Goal: Task Accomplishment & Management: Use online tool/utility

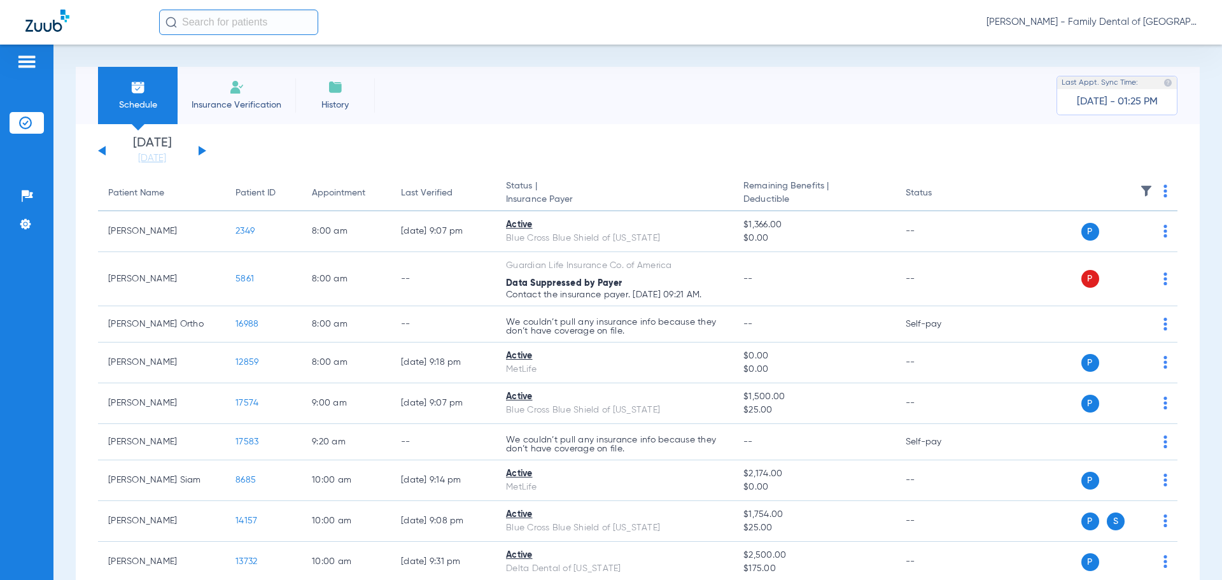
click at [242, 99] on span "Insurance Verification" at bounding box center [236, 105] width 99 height 13
click at [248, 88] on li "Insurance Verification" at bounding box center [237, 95] width 118 height 57
click at [213, 88] on li "Insurance Verification" at bounding box center [237, 95] width 118 height 57
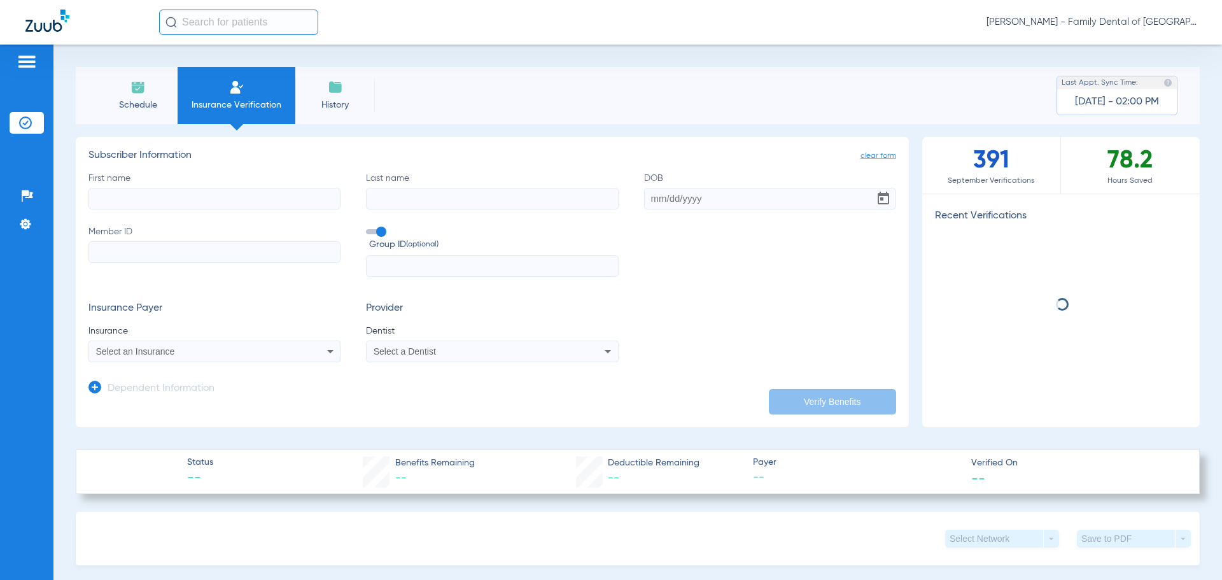
click at [214, 206] on input "First name" at bounding box center [214, 199] width 252 height 22
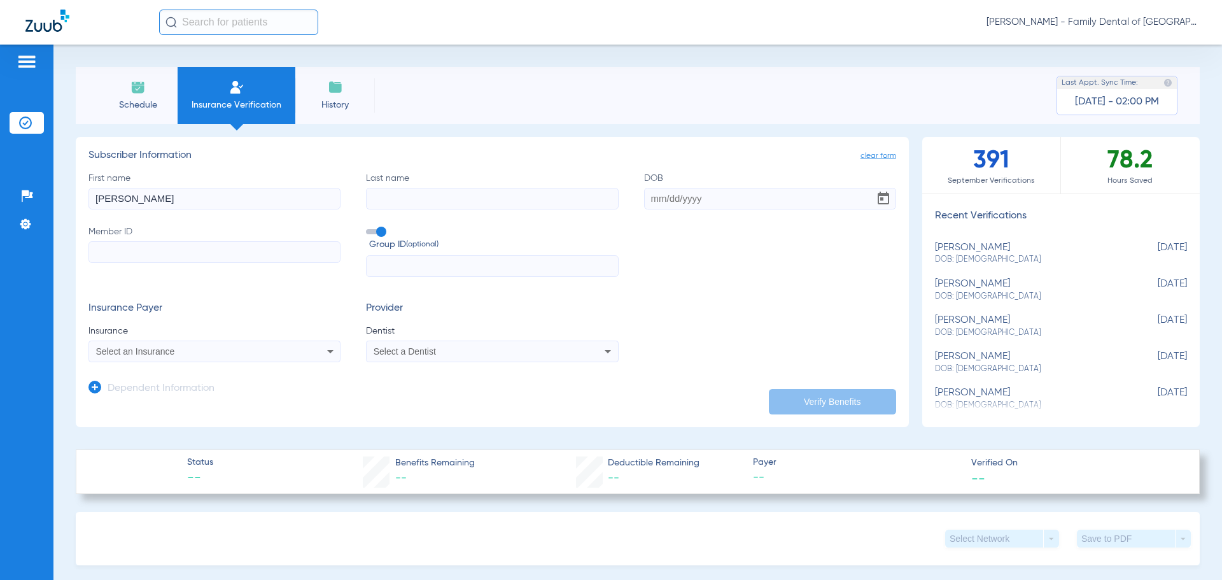
type input "steven"
click at [379, 196] on input "Last name" at bounding box center [492, 199] width 252 height 22
type input "rehder"
click at [687, 199] on input "DOB" at bounding box center [770, 199] width 252 height 22
type input "12/06/1963"
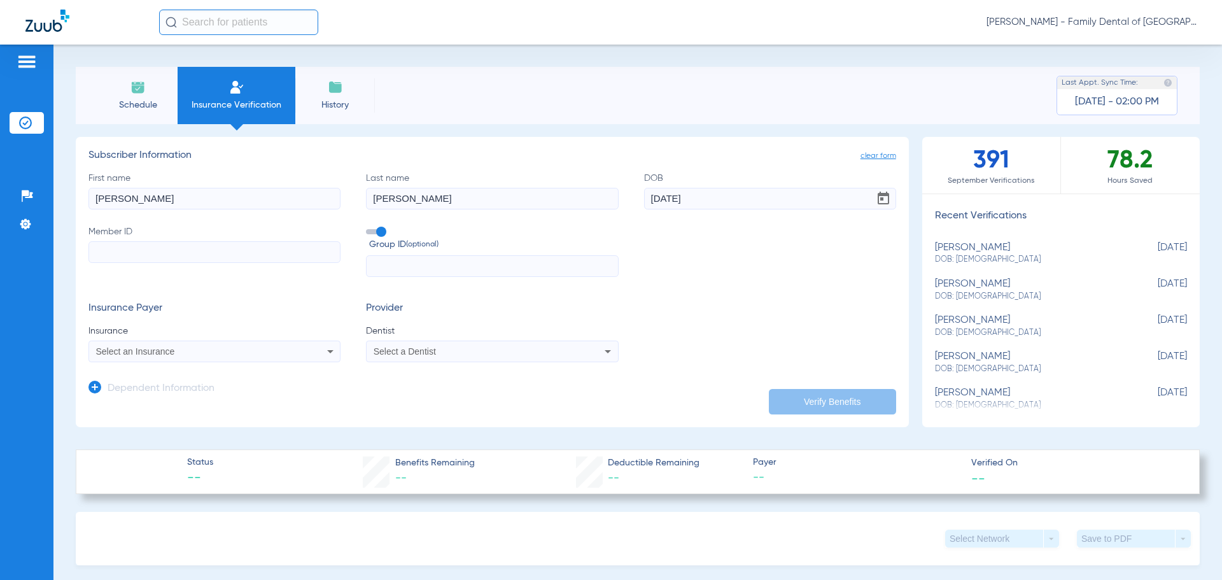
click at [240, 254] on input "Member ID" at bounding box center [214, 252] width 252 height 22
type input "931123810"
click at [378, 268] on input "text" at bounding box center [492, 266] width 252 height 22
type input "G-00432767"
click at [319, 352] on div "Select an Insurance" at bounding box center [214, 351] width 251 height 15
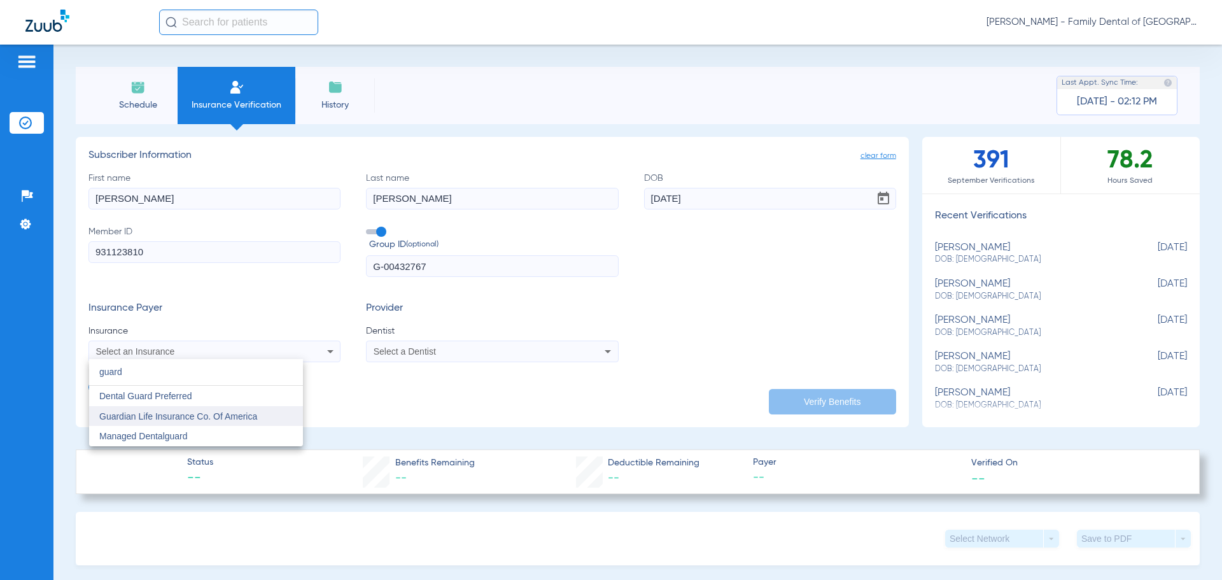
type input "guard"
click at [228, 415] on span "Guardian Life Insurance Co. Of America" at bounding box center [178, 416] width 158 height 10
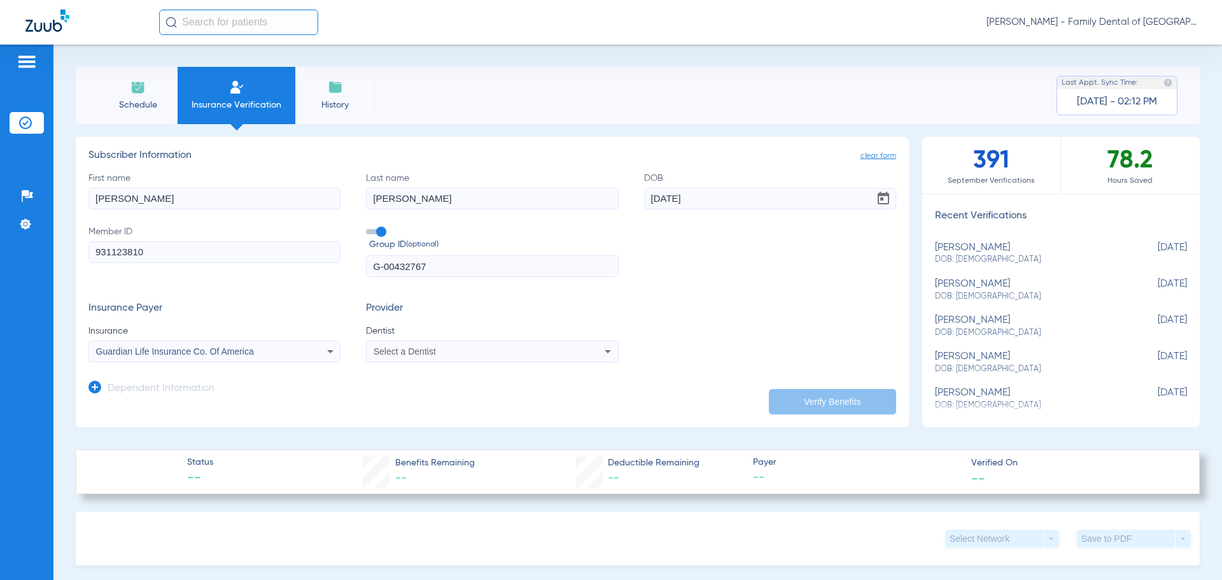
click at [427, 351] on span "Select a Dentist" at bounding box center [405, 351] width 62 height 10
type input "april"
click at [421, 395] on span "April Kennedy" at bounding box center [412, 396] width 74 height 10
click at [801, 405] on button "Verify Benefits" at bounding box center [832, 401] width 127 height 25
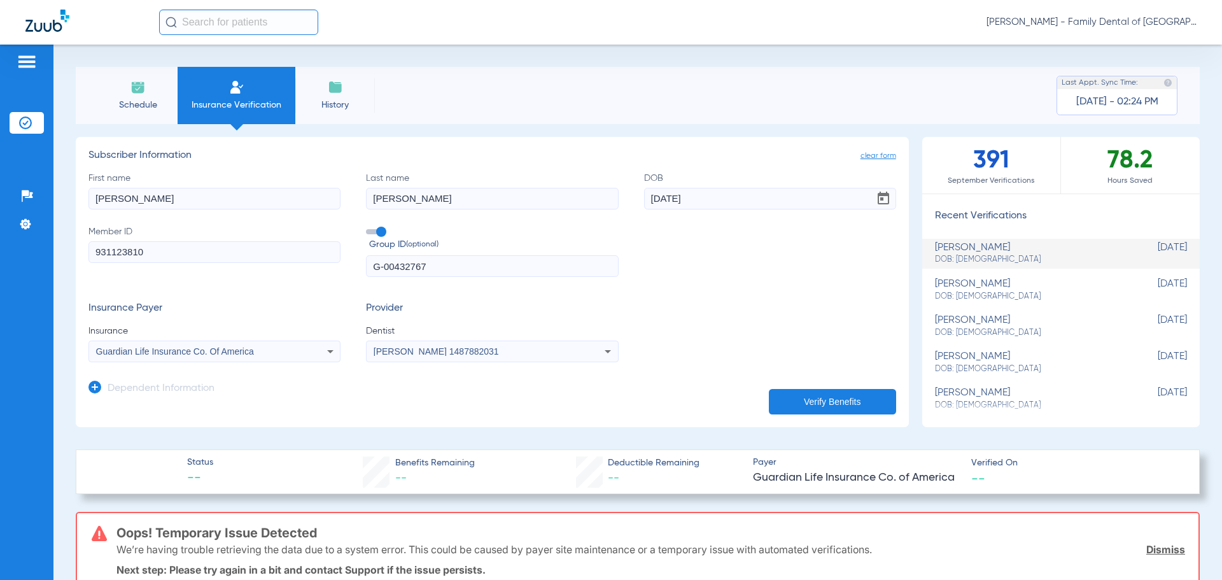
drag, startPoint x: 381, startPoint y: 266, endPoint x: 276, endPoint y: 263, distance: 105.1
click at [276, 263] on div "First name steven Last name rehder DOB 12/06/1963 Member ID 931123810 Group ID …" at bounding box center [492, 225] width 808 height 106
type input "00432767"
click at [835, 398] on button "Verify Benefits" at bounding box center [832, 401] width 127 height 25
click at [333, 350] on icon at bounding box center [330, 351] width 15 height 15
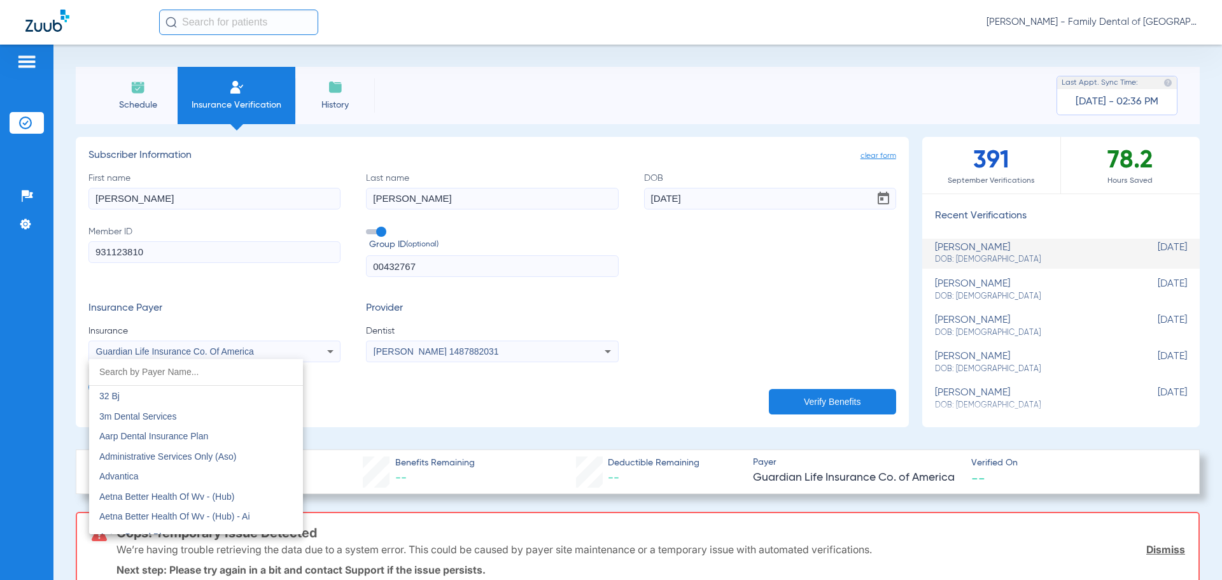
scroll to position [4122, 0]
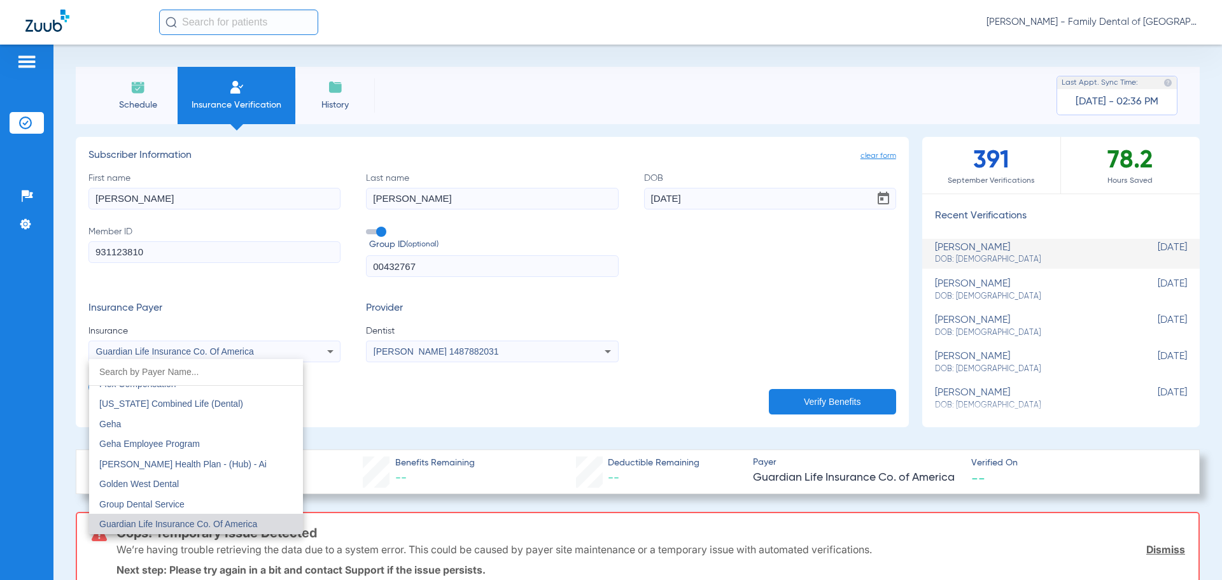
click at [181, 376] on input "dropdown search" at bounding box center [196, 372] width 214 height 26
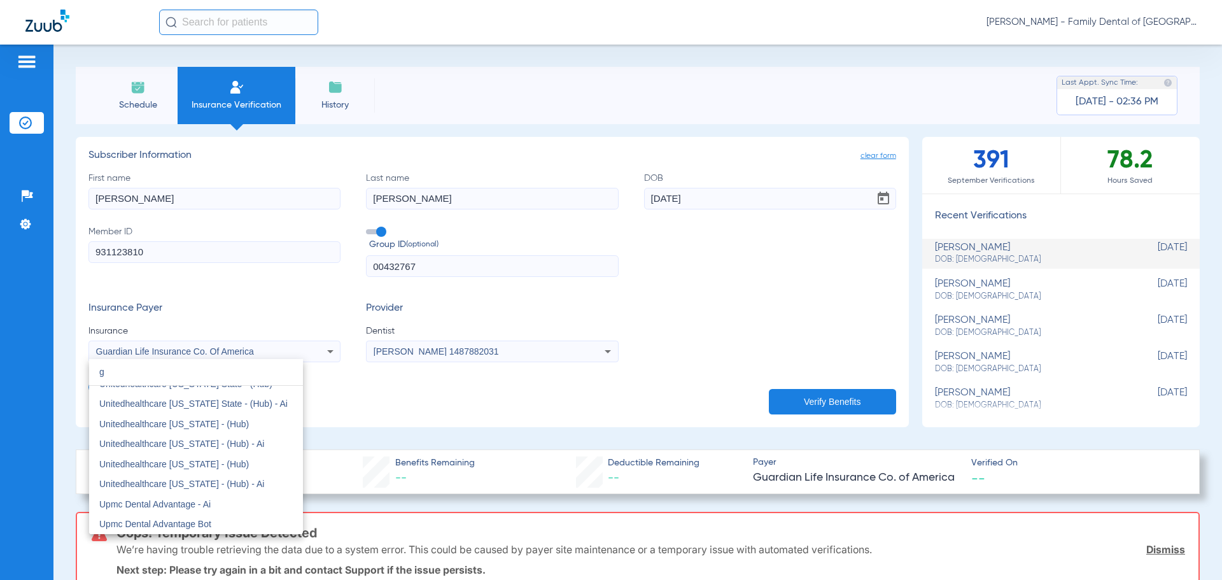
scroll to position [0, 0]
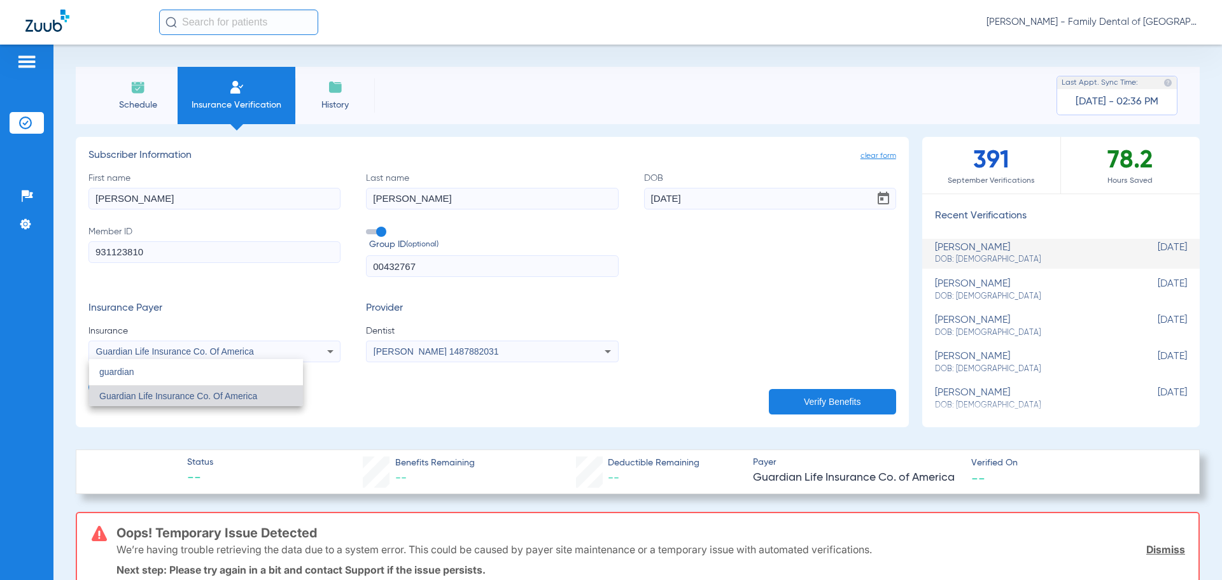
type input "guardian"
click at [201, 400] on span "Guardian Life Insurance Co. Of America" at bounding box center [178, 396] width 158 height 10
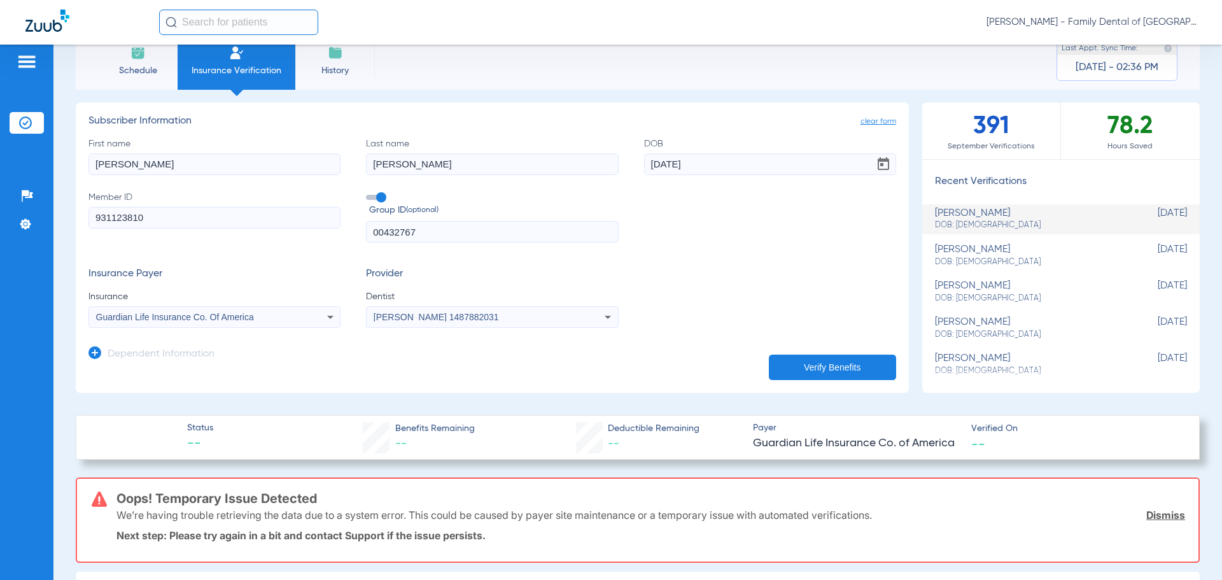
scroll to position [64, 0]
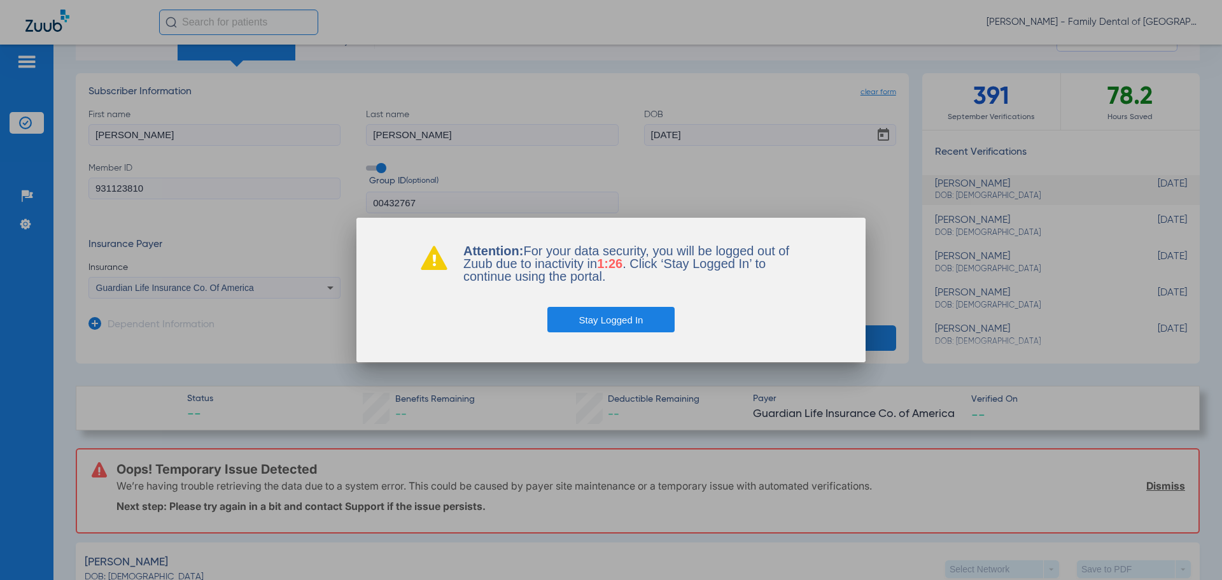
click at [586, 317] on button "Stay Logged In" at bounding box center [611, 319] width 128 height 25
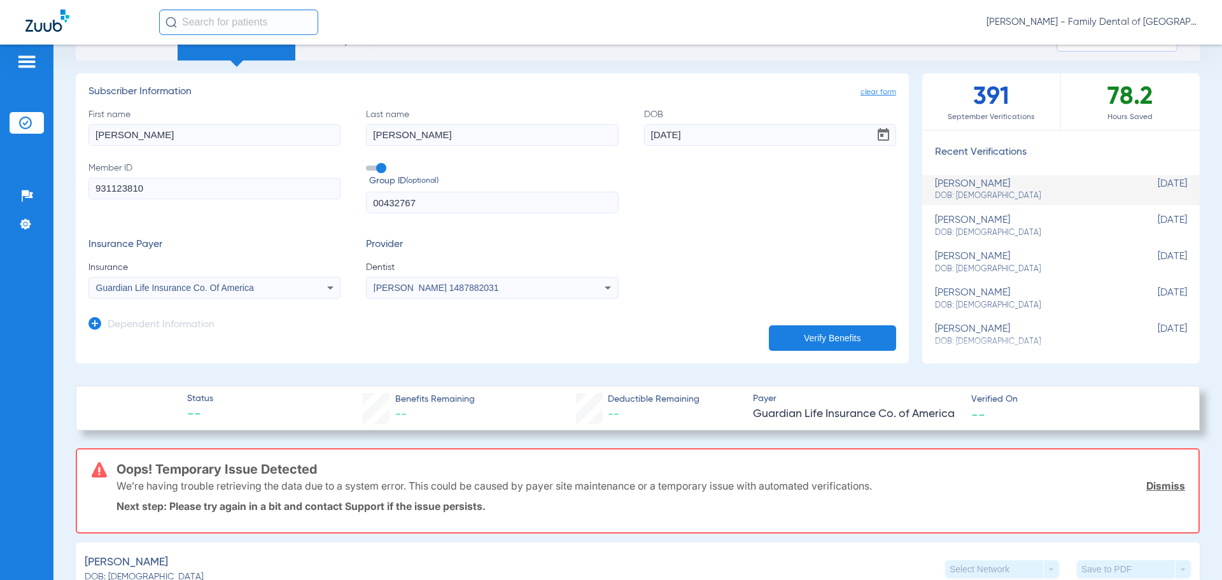
scroll to position [0, 0]
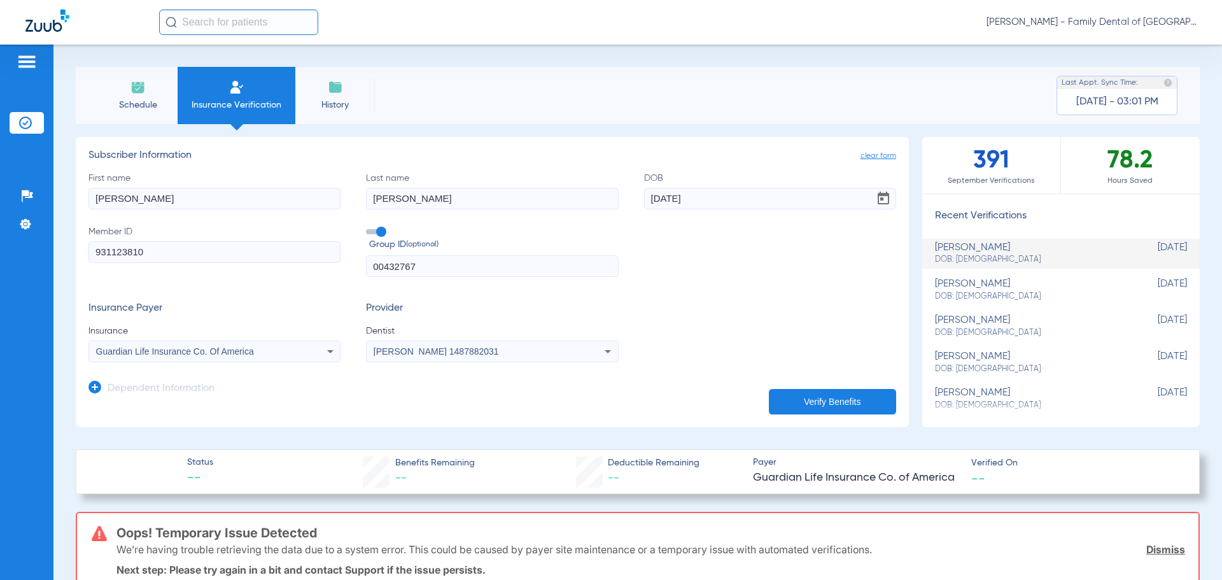
click at [138, 95] on li "Schedule" at bounding box center [138, 95] width 80 height 57
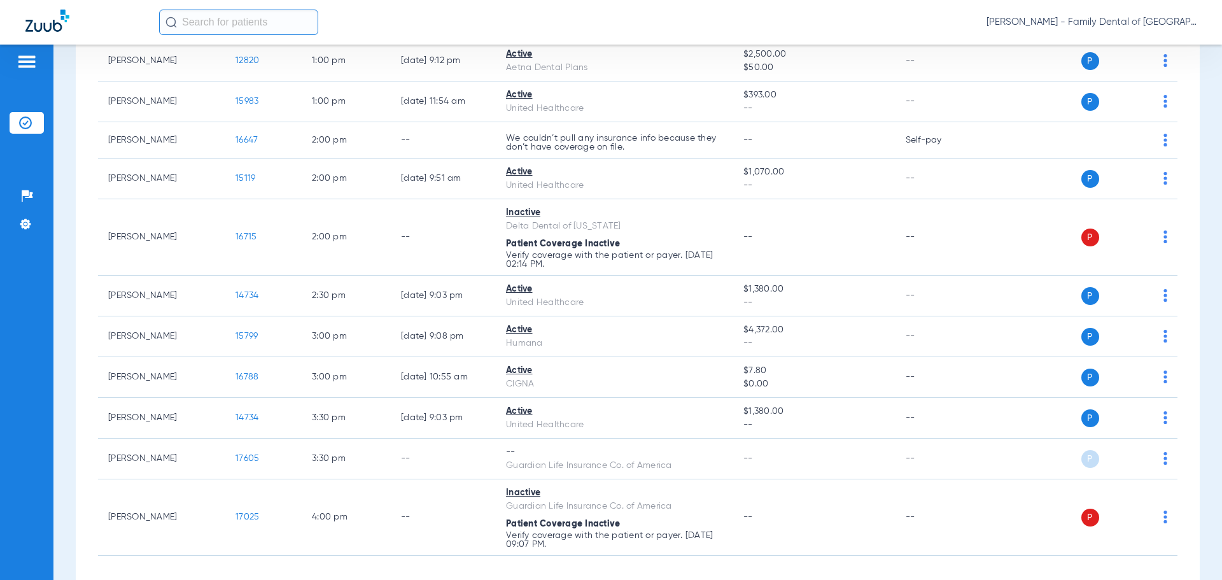
scroll to position [869, 0]
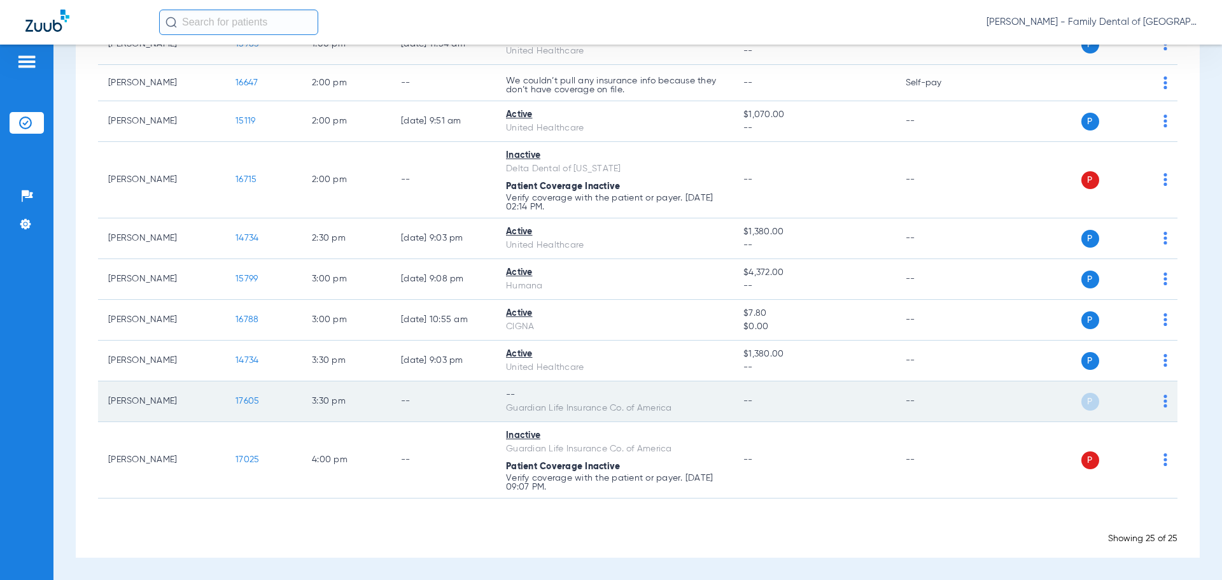
click at [459, 399] on td "--" at bounding box center [443, 401] width 105 height 41
click at [1163, 400] on img at bounding box center [1165, 401] width 4 height 13
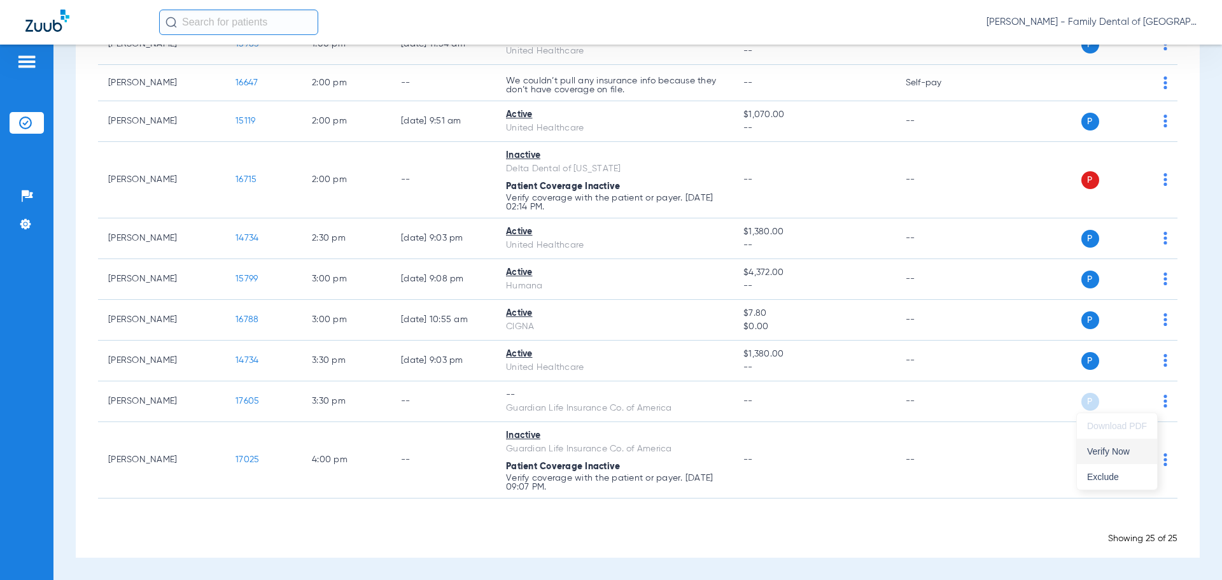
click at [1130, 447] on span "Verify Now" at bounding box center [1117, 451] width 60 height 9
